Goal: Task Accomplishment & Management: Complete application form

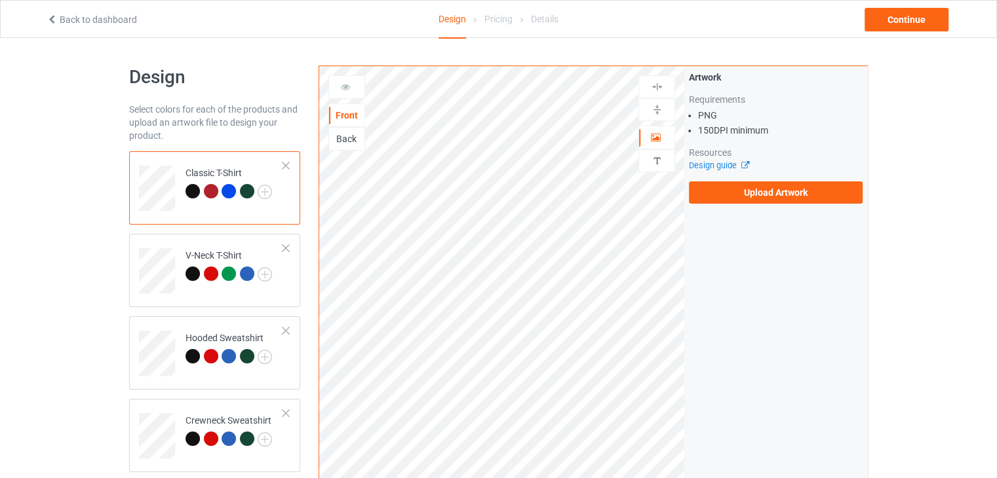
click at [342, 142] on div "Back" at bounding box center [346, 138] width 35 height 13
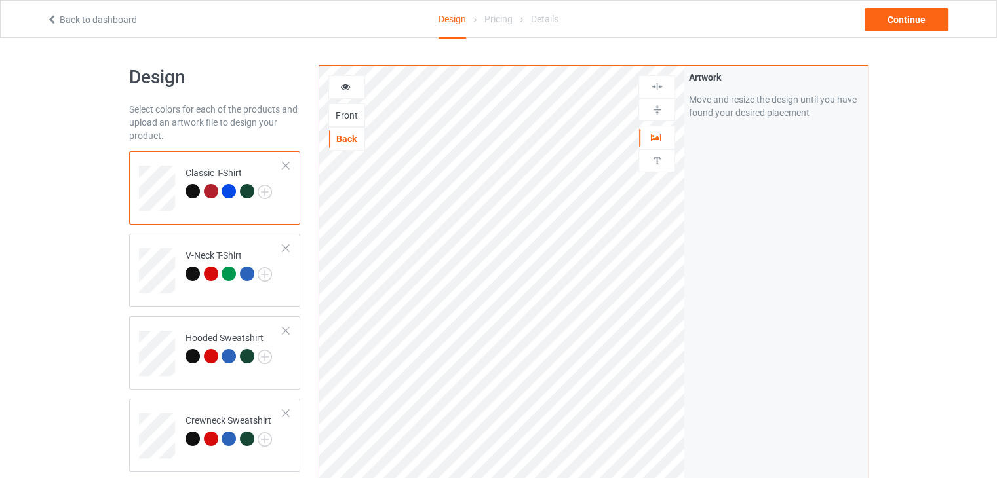
click at [358, 119] on div "Front" at bounding box center [346, 115] width 35 height 13
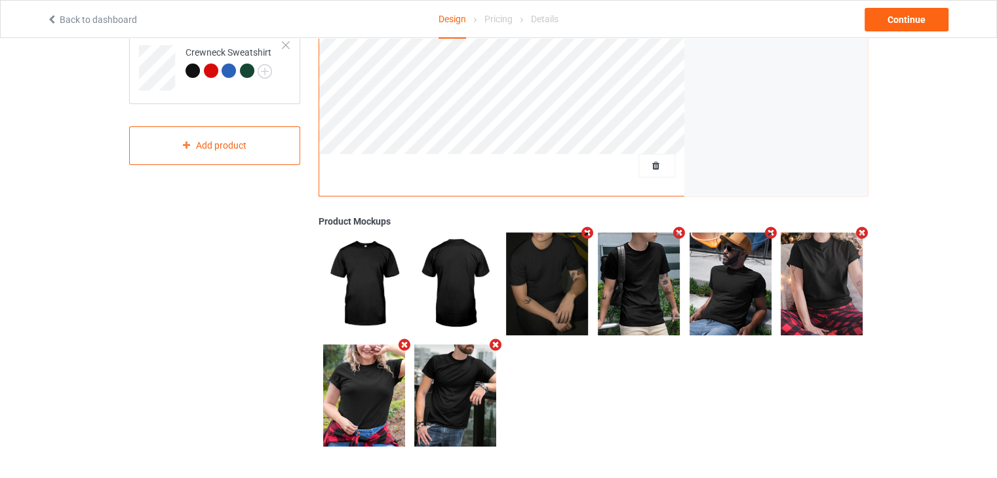
scroll to position [41, 0]
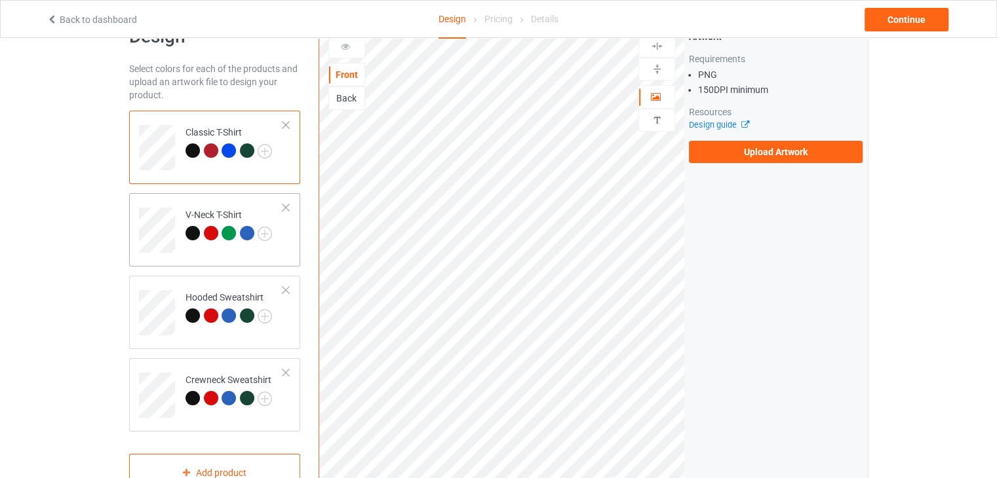
click at [197, 214] on div "V-Neck T-Shirt" at bounding box center [228, 223] width 86 height 31
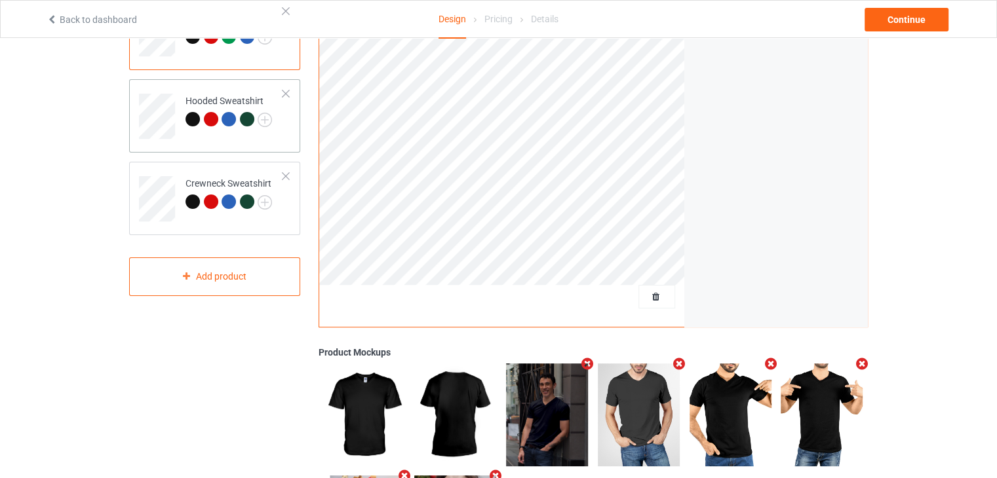
scroll to position [106, 0]
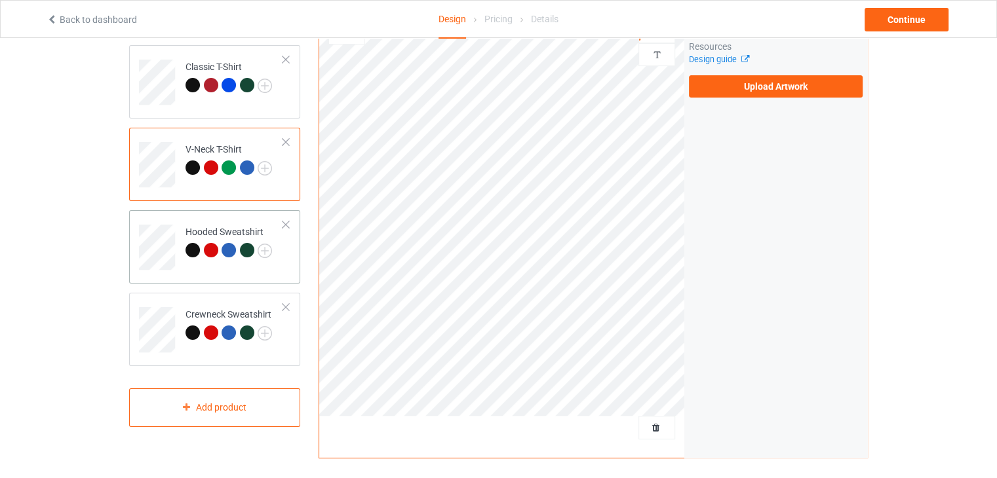
click at [178, 225] on td "Hooded Sweatshirt" at bounding box center [234, 243] width 112 height 54
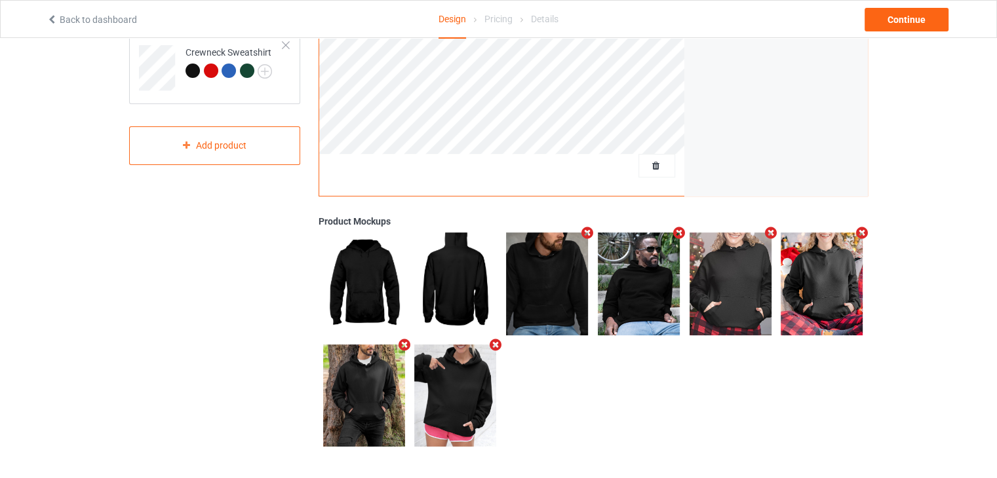
scroll to position [237, 0]
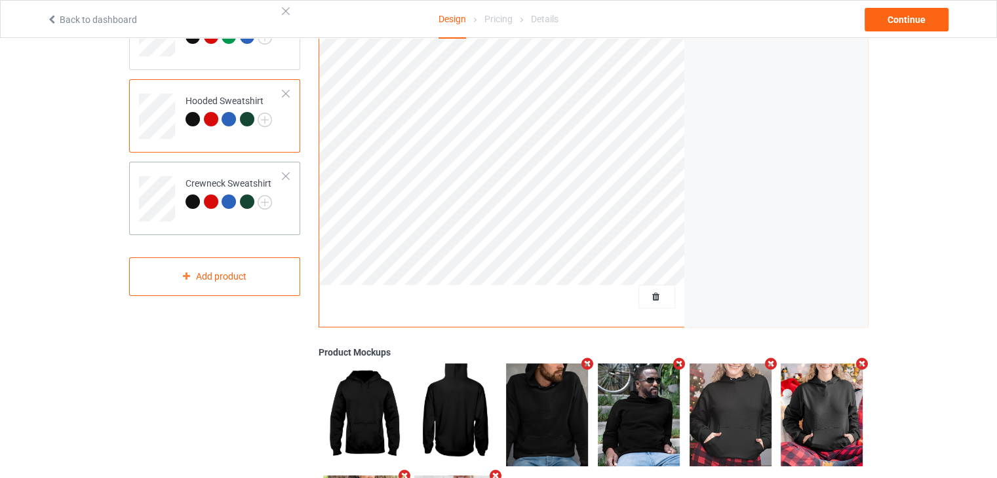
click at [191, 182] on div "Crewneck Sweatshirt" at bounding box center [228, 192] width 86 height 31
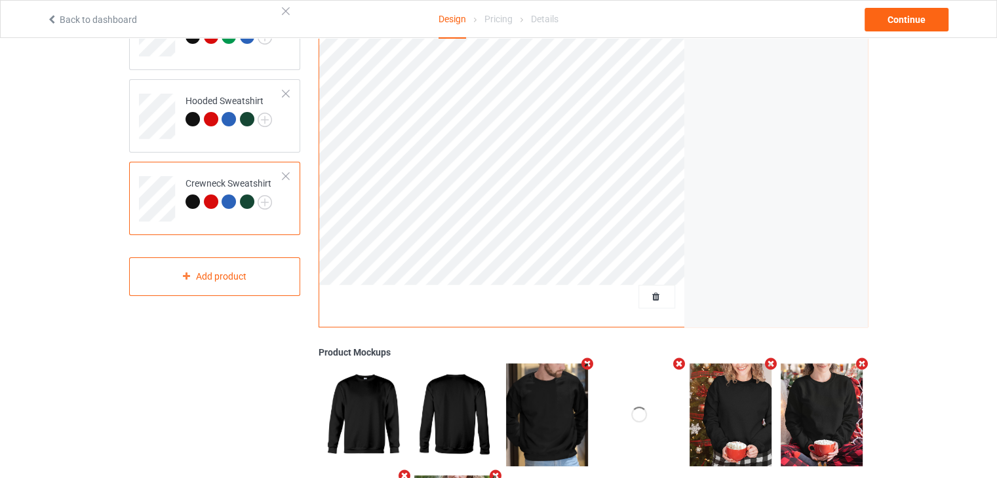
scroll to position [368, 0]
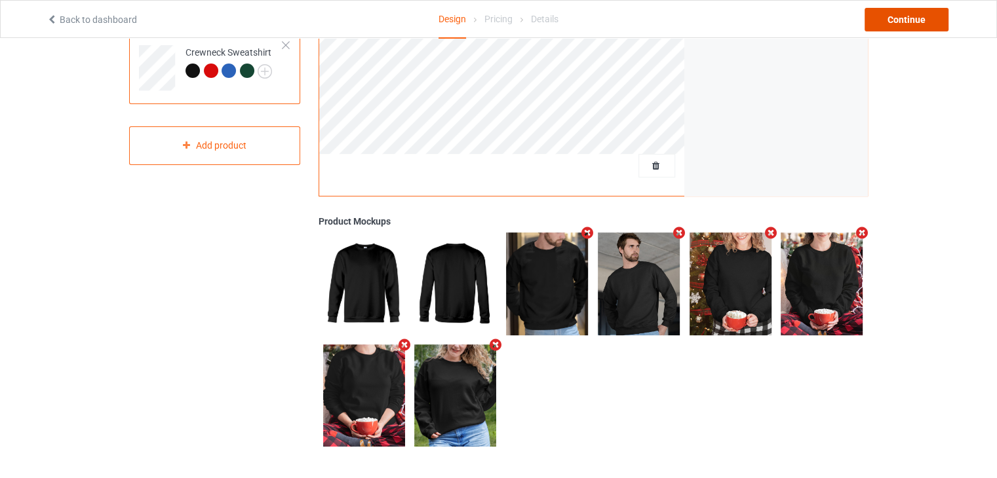
click at [895, 19] on div "Continue" at bounding box center [906, 20] width 84 height 24
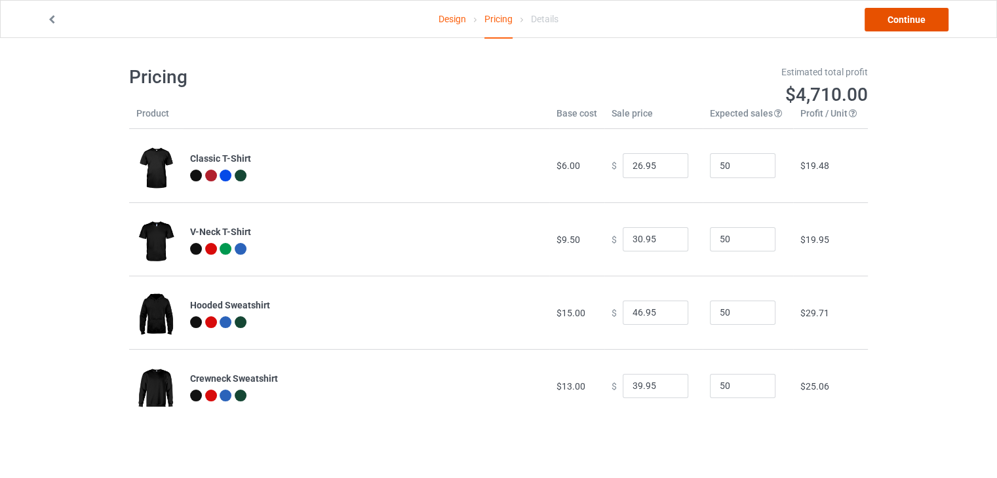
click at [911, 17] on link "Continue" at bounding box center [906, 20] width 84 height 24
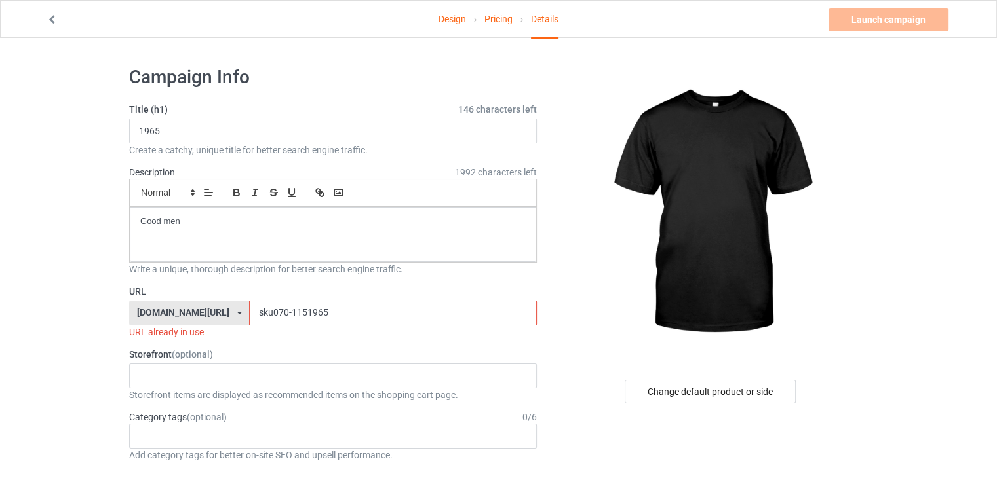
click at [316, 312] on input "sku070-1151965" at bounding box center [392, 313] width 287 height 25
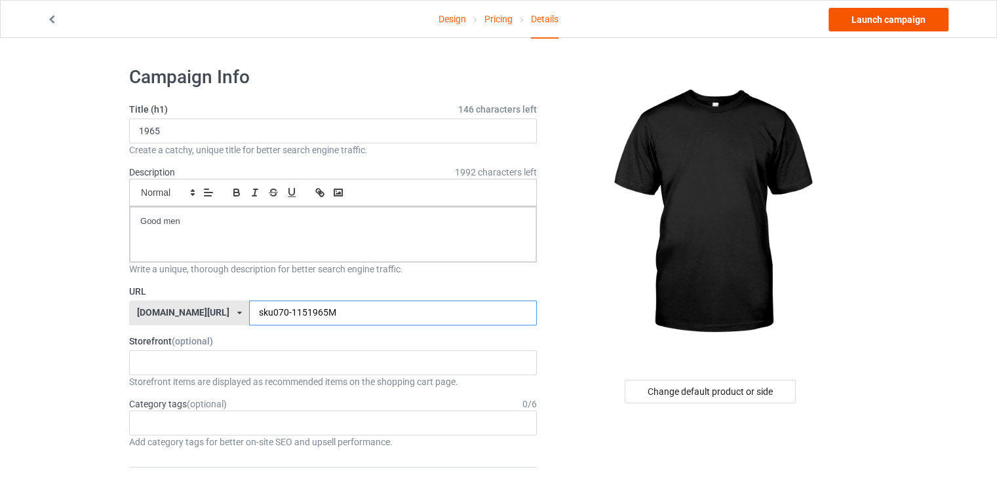
type input "sku070-1151965M"
click at [906, 22] on link "Launch campaign" at bounding box center [888, 20] width 120 height 24
